Goal: Navigation & Orientation: Find specific page/section

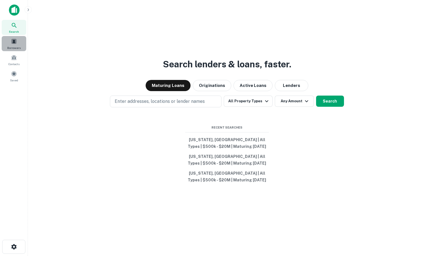
click at [13, 44] on span at bounding box center [14, 41] width 6 height 6
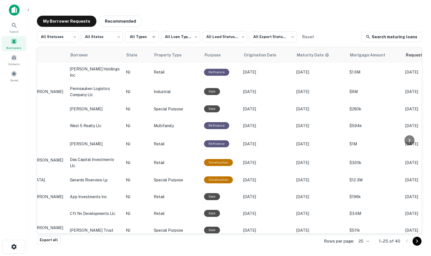
scroll to position [276, 0]
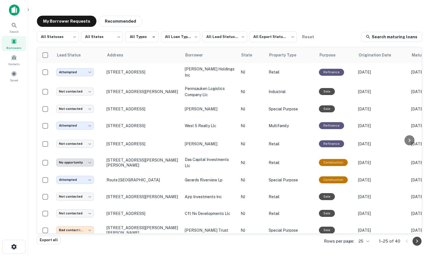
click at [417, 242] on icon "Go to next page" at bounding box center [416, 241] width 7 height 7
